Goal: Information Seeking & Learning: Learn about a topic

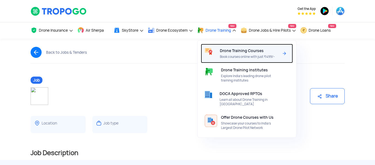
click at [233, 51] on span "Drone Training Courses" at bounding box center [242, 50] width 44 height 4
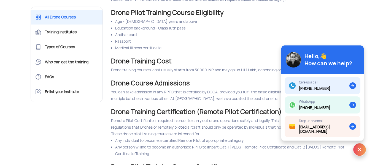
scroll to position [892, 0]
click at [293, 25] on li "Age - 18 years and above" at bounding box center [229, 21] width 229 height 7
click at [359, 147] on img at bounding box center [359, 149] width 13 height 13
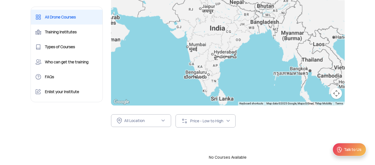
scroll to position [114, 0]
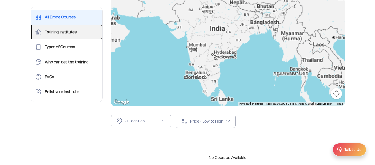
click at [69, 31] on link "Training Institutes" at bounding box center [67, 32] width 72 height 15
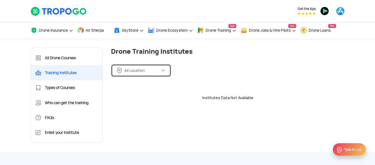
click at [155, 73] on div "All Location" at bounding box center [138, 70] width 43 height 6
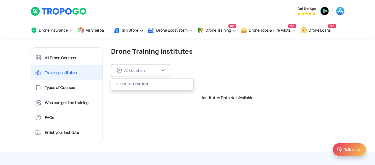
click at [153, 86] on div "FILTER BY LOCATION" at bounding box center [152, 84] width 82 height 11
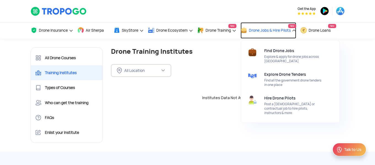
click at [264, 32] on span "Drone Jobs & Hire Pilots" at bounding box center [270, 30] width 42 height 4
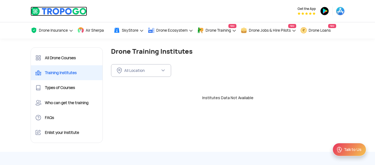
click at [34, 7] on img at bounding box center [59, 11] width 56 height 9
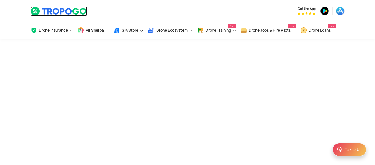
click at [33, 9] on img at bounding box center [59, 11] width 56 height 9
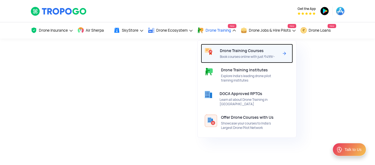
click at [230, 59] on div "Drone Training Courses Book courses online with just ₹499/-" at bounding box center [250, 53] width 61 height 19
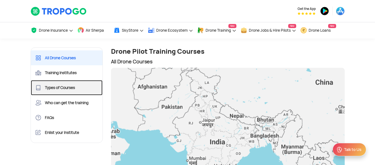
click at [87, 91] on link "Types of Courses" at bounding box center [67, 87] width 72 height 15
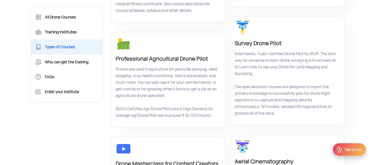
scroll to position [130, 0]
click at [243, 46] on div "Survey Drone Pilot India Needs, 1 Lakh Certified Drone Pilot by 2025. The best …" at bounding box center [287, 70] width 114 height 109
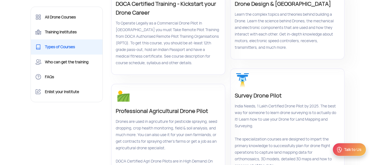
scroll to position [78, 0]
click at [277, 88] on div at bounding box center [287, 80] width 104 height 15
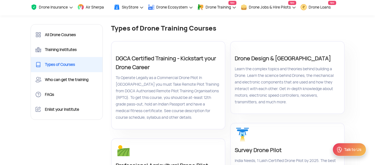
scroll to position [0, 0]
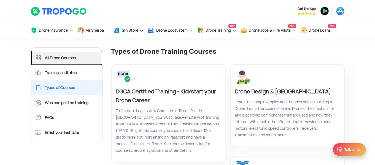
click at [71, 54] on link "All Drone Courses" at bounding box center [67, 57] width 72 height 15
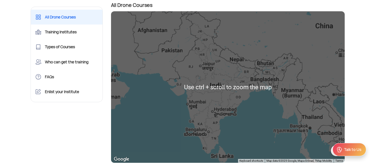
scroll to position [57, 0]
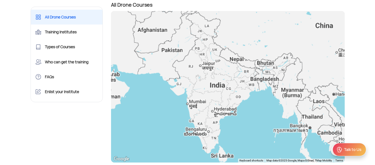
click at [198, 90] on div at bounding box center [228, 87] width 234 height 152
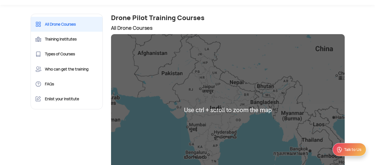
scroll to position [34, 0]
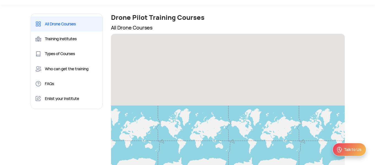
click at [280, 137] on div at bounding box center [228, 110] width 234 height 152
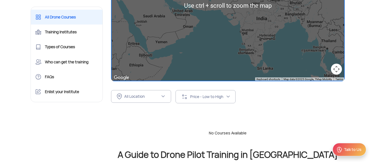
scroll to position [141, 0]
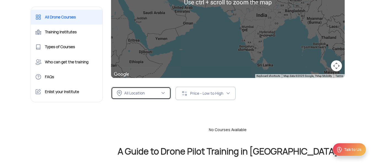
click at [161, 93] on img at bounding box center [163, 93] width 4 height 4
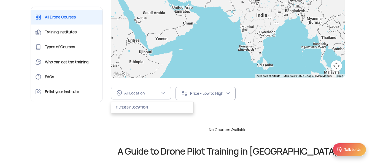
drag, startPoint x: 161, startPoint y: 109, endPoint x: 210, endPoint y: 91, distance: 52.2
click at [210, 91] on div "All Location FILTER BY LOCATION Price - Low to High SORT BY Course Start Date P…" at bounding box center [228, 93] width 234 height 31
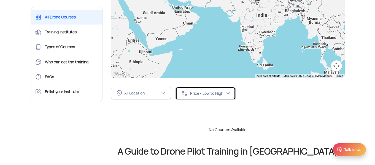
click at [210, 91] on div "Price - Low to High" at bounding box center [208, 93] width 36 height 5
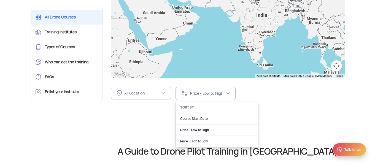
click at [274, 105] on div "All Location FILTER BY LOCATION Price - Low to High SORT BY Course Start Date P…" at bounding box center [228, 93] width 234 height 31
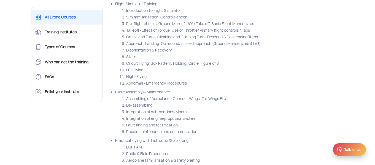
scroll to position [4831, 0]
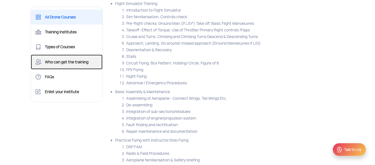
click at [74, 61] on link "Who can get the training" at bounding box center [67, 62] width 72 height 15
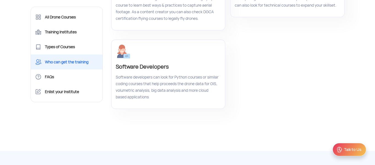
scroll to position [244, 0]
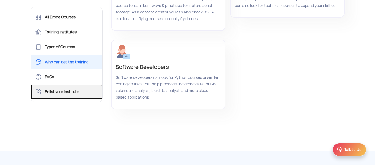
click at [75, 91] on link "Enlist your Institute" at bounding box center [67, 91] width 72 height 15
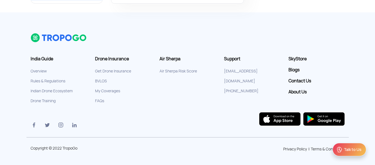
scroll to position [67, 0]
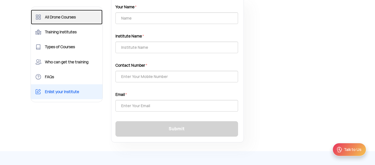
click at [66, 16] on link "All Drone Courses" at bounding box center [67, 17] width 72 height 15
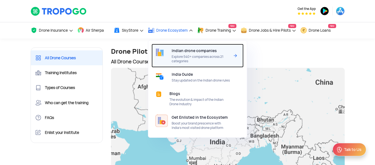
click at [189, 53] on span "Indian drone companies" at bounding box center [194, 50] width 45 height 4
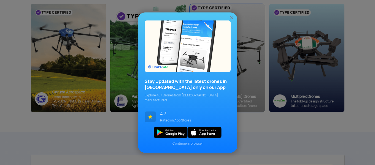
scroll to position [79, 0]
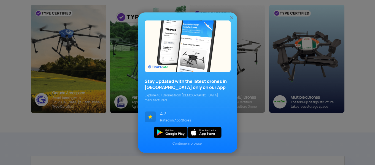
click at [231, 20] on img at bounding box center [232, 18] width 6 height 6
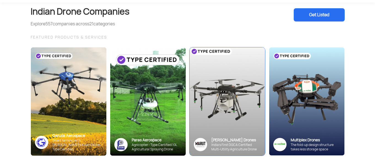
scroll to position [0, 0]
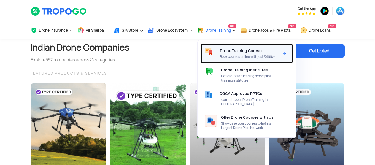
click at [227, 51] on span "Drone Training Courses" at bounding box center [242, 50] width 44 height 4
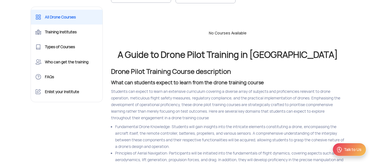
scroll to position [256, 0]
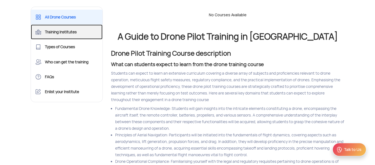
click at [88, 31] on link "Training Institutes" at bounding box center [67, 32] width 72 height 15
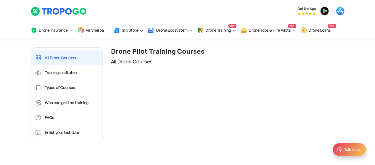
scroll to position [1, 0]
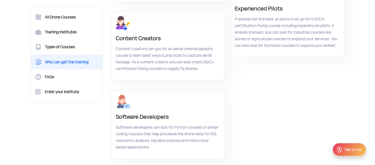
scroll to position [206, 0]
